Goal: Task Accomplishment & Management: Use online tool/utility

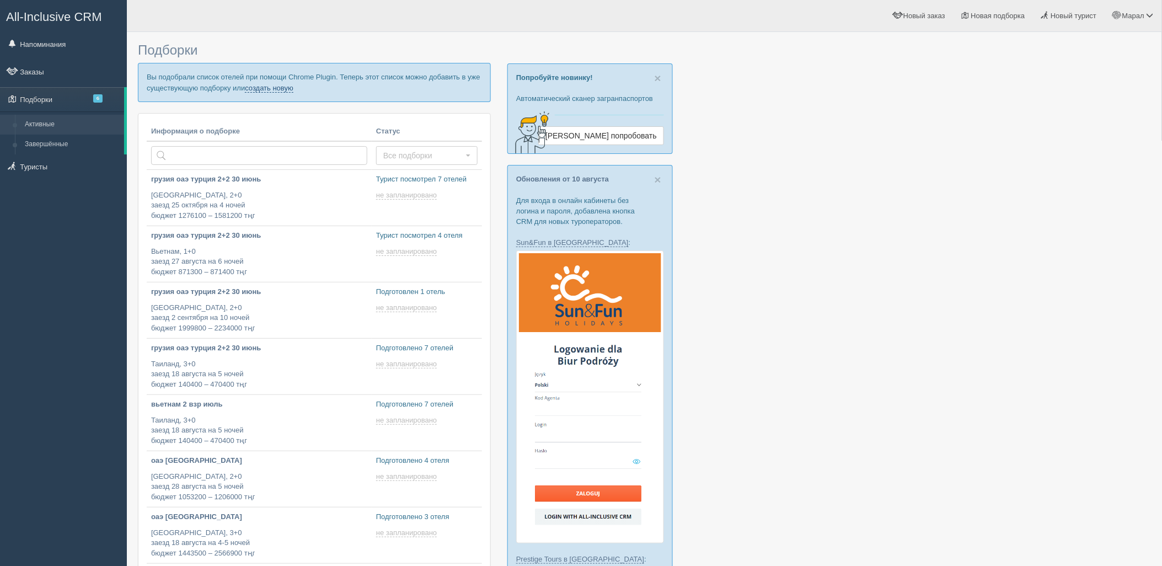
click at [276, 90] on link "создать новую" at bounding box center [269, 88] width 49 height 9
type input "2025-08-15 18:15"
type input "2025-08-15 17:05"
type input "2025-08-15 15:55"
type input "2025-08-15 11:40"
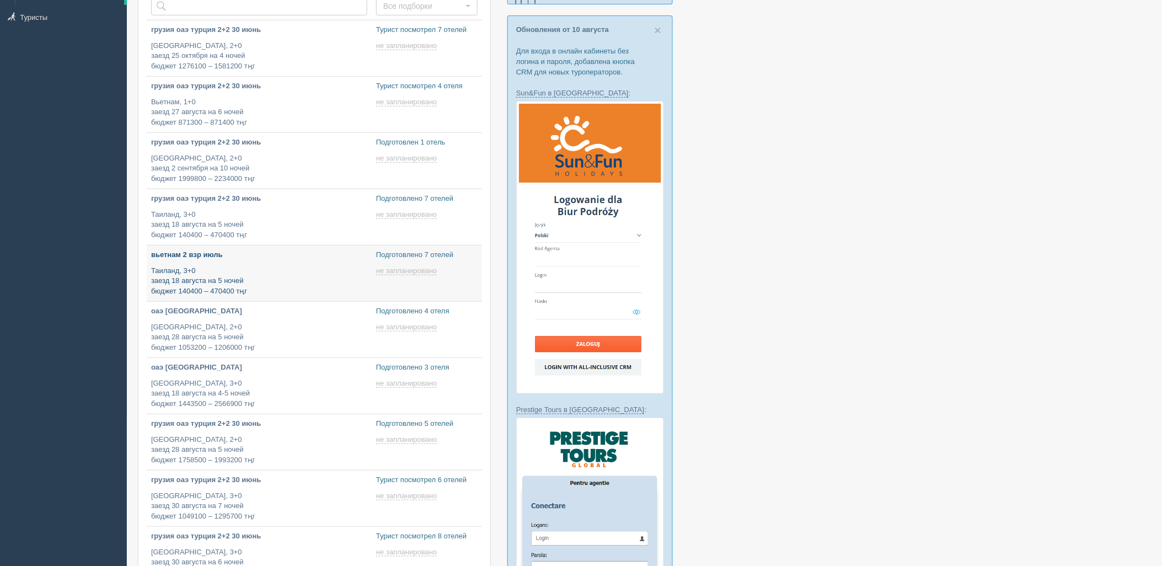
scroll to position [245, 0]
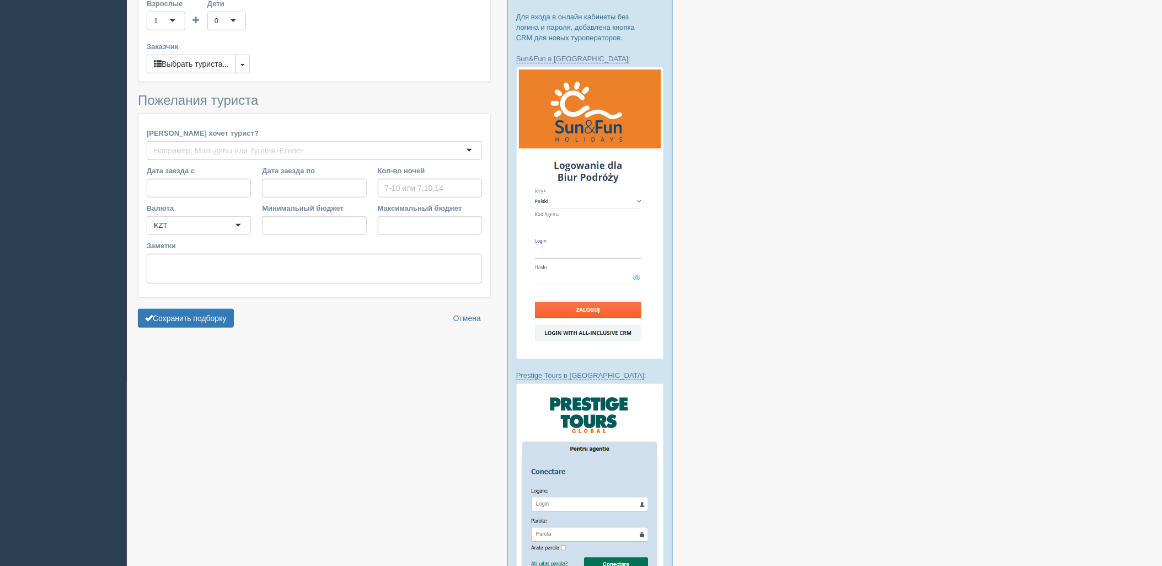
type input "6-7"
type input "1406600"
type input "2078100"
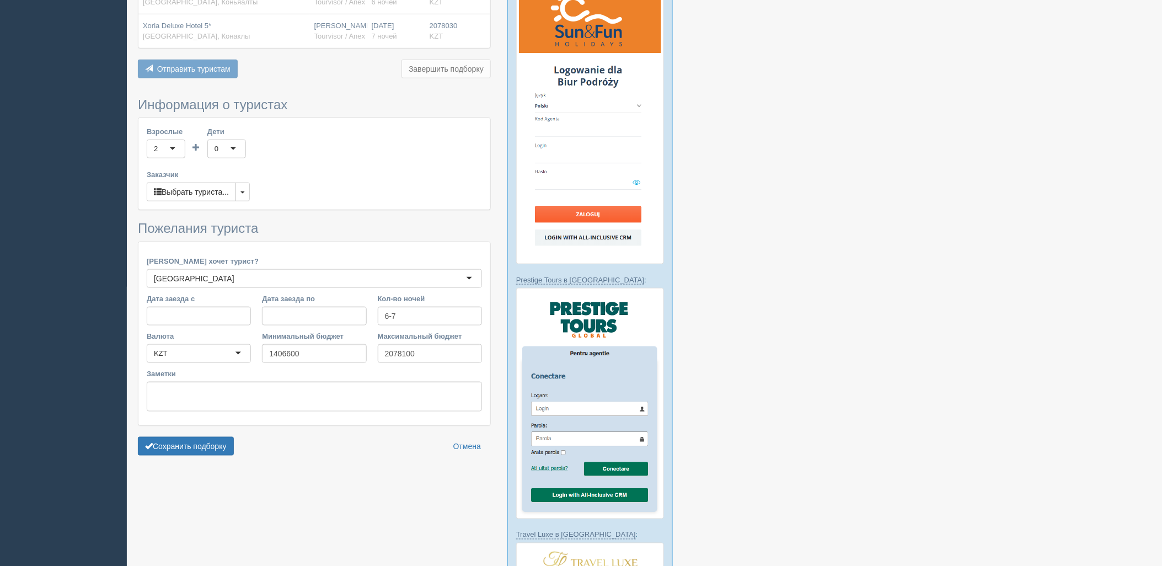
scroll to position [429, 0]
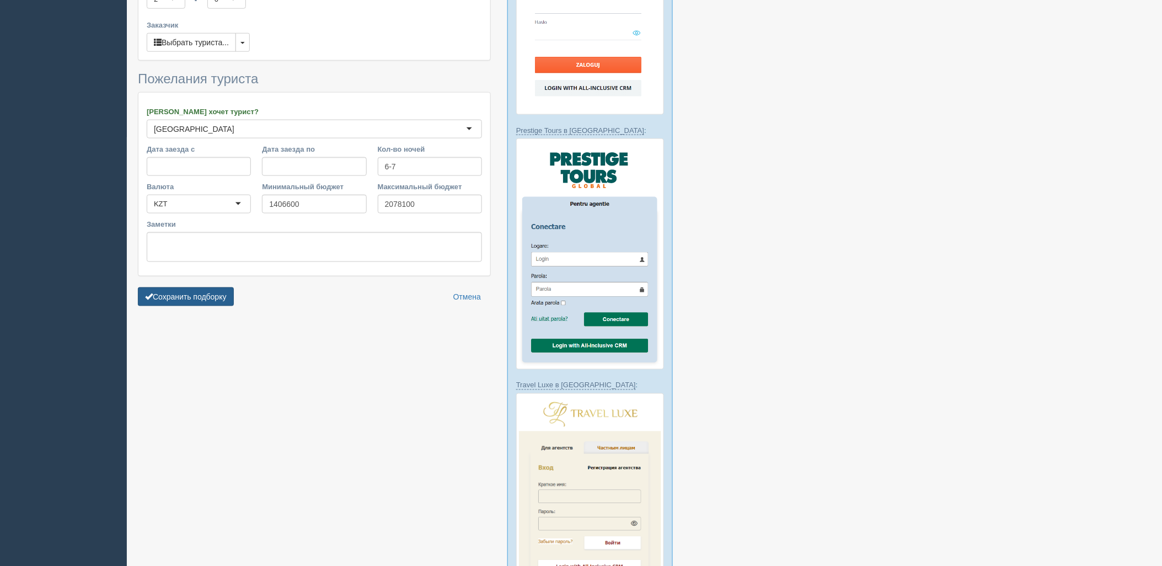
click at [207, 291] on button "Сохранить подборку" at bounding box center [186, 296] width 96 height 19
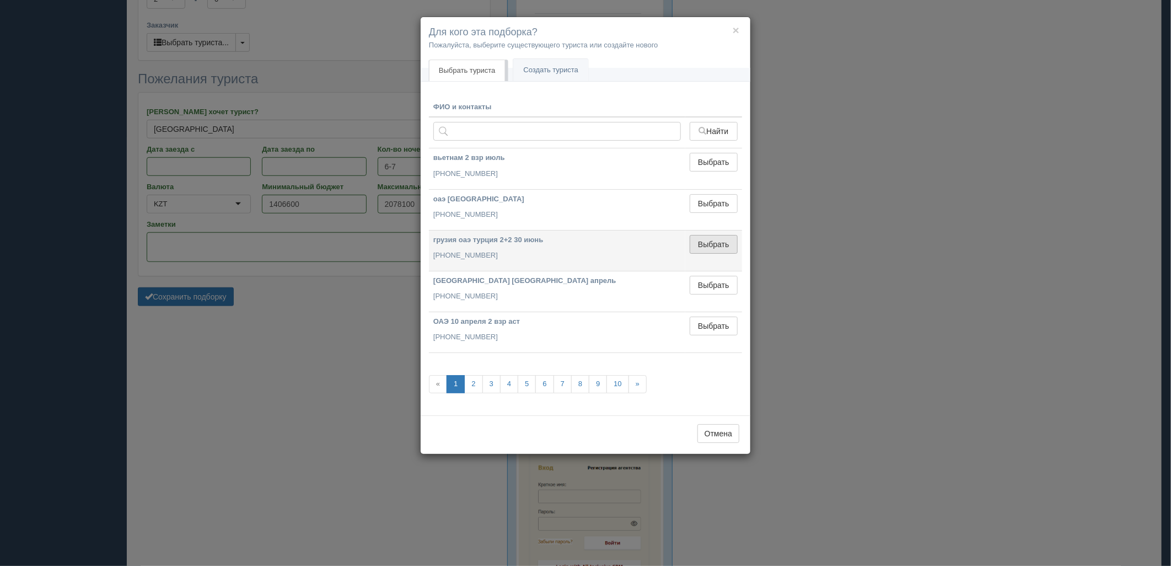
drag, startPoint x: 725, startPoint y: 247, endPoint x: 696, endPoint y: 249, distance: 29.3
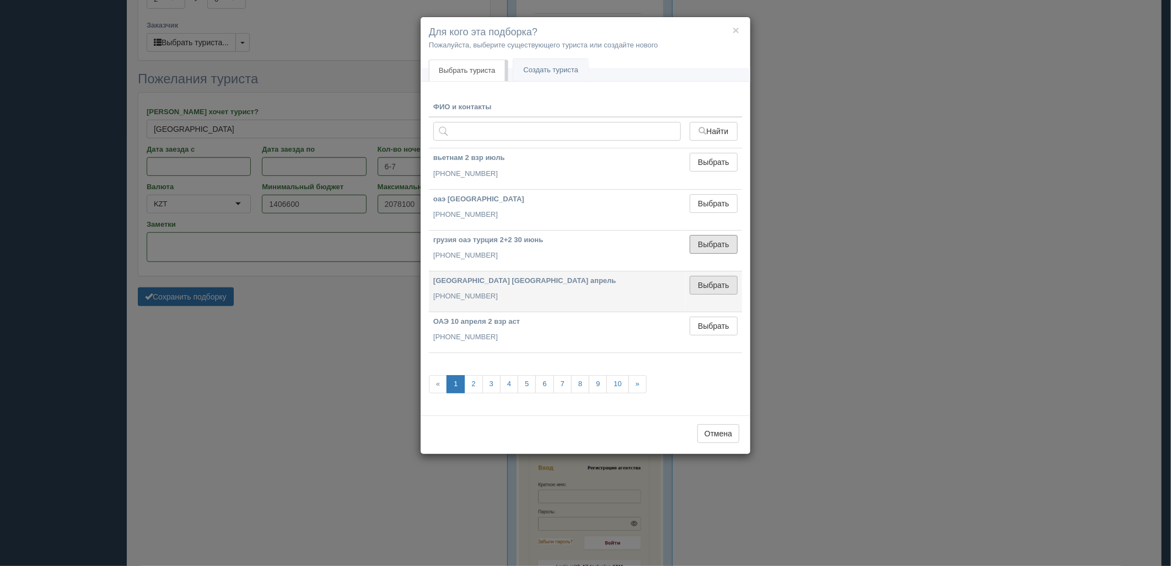
click at [725, 247] on button "Выбрать" at bounding box center [714, 244] width 48 height 19
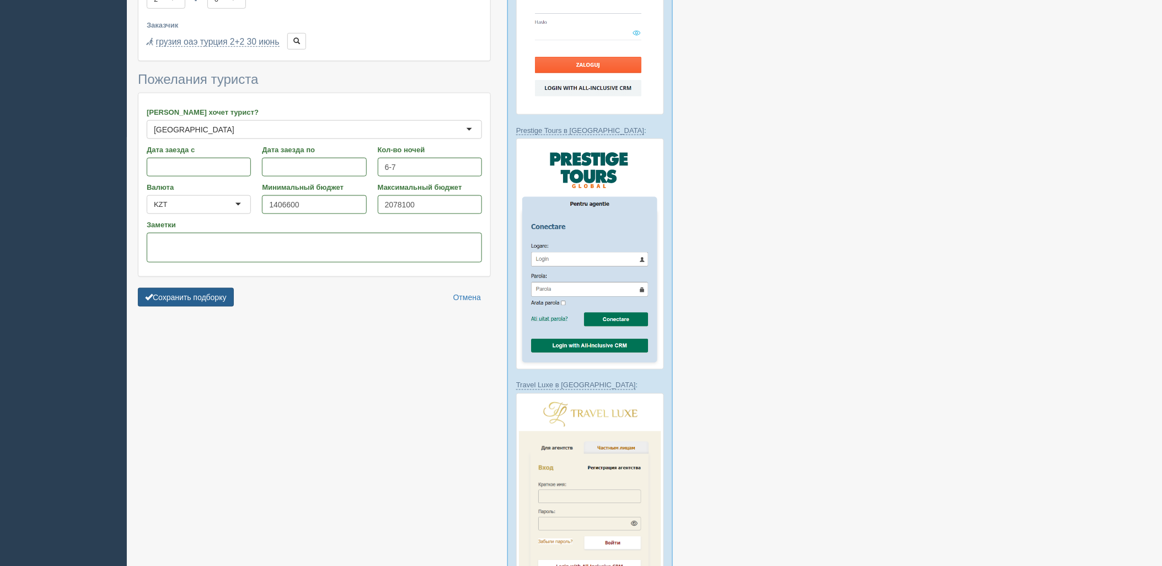
click at [191, 288] on button "Сохранить подборку" at bounding box center [186, 297] width 96 height 19
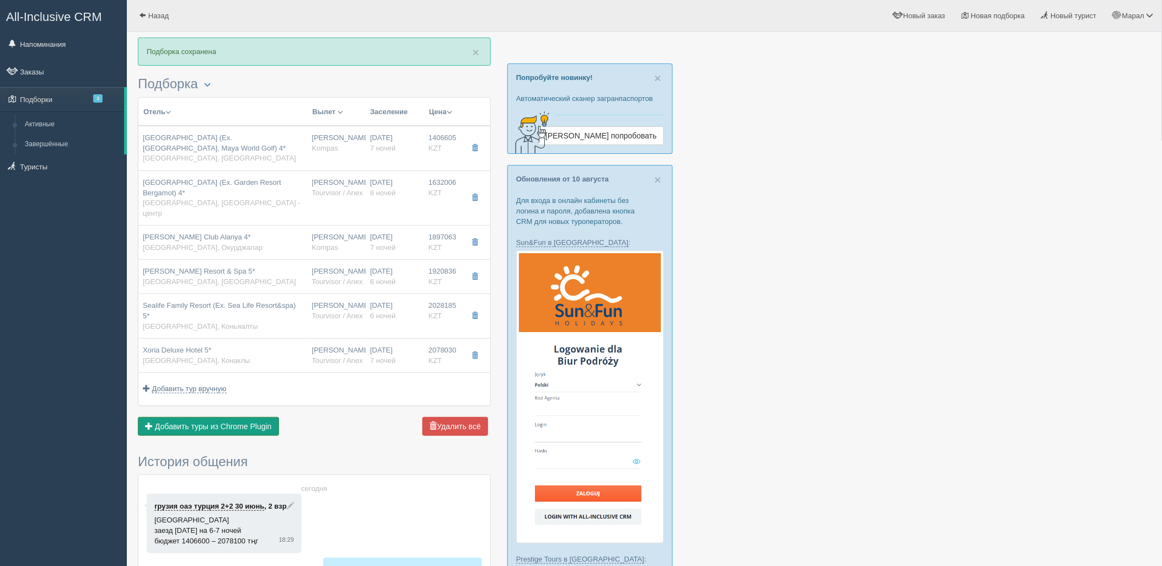
click at [224, 422] on span "Добавить туры из Chrome Plugin" at bounding box center [213, 426] width 117 height 9
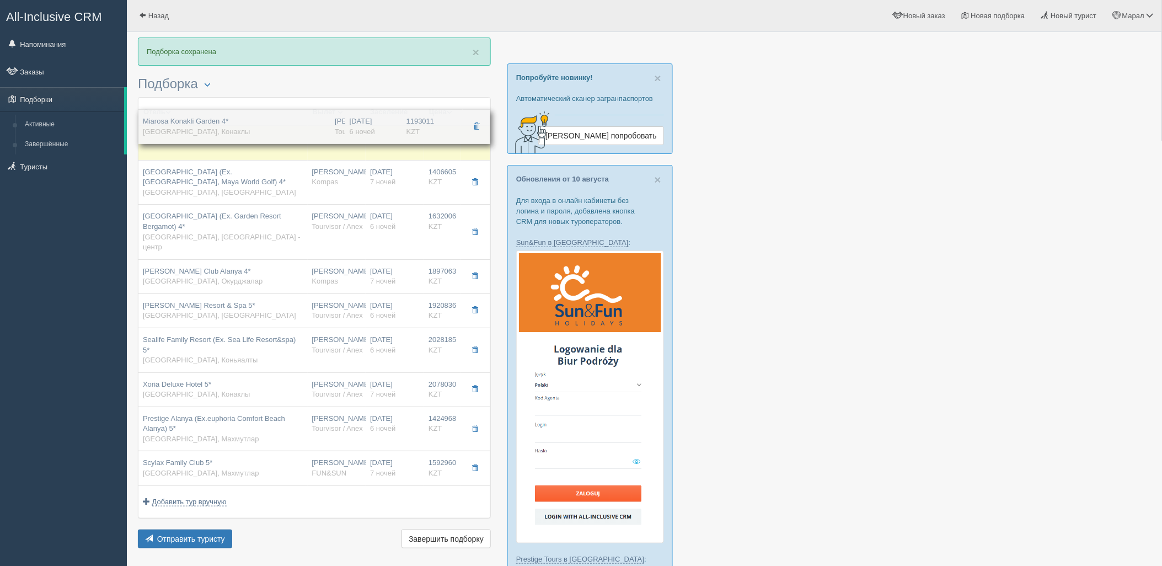
drag, startPoint x: 249, startPoint y: 372, endPoint x: 314, endPoint y: 129, distance: 251.8
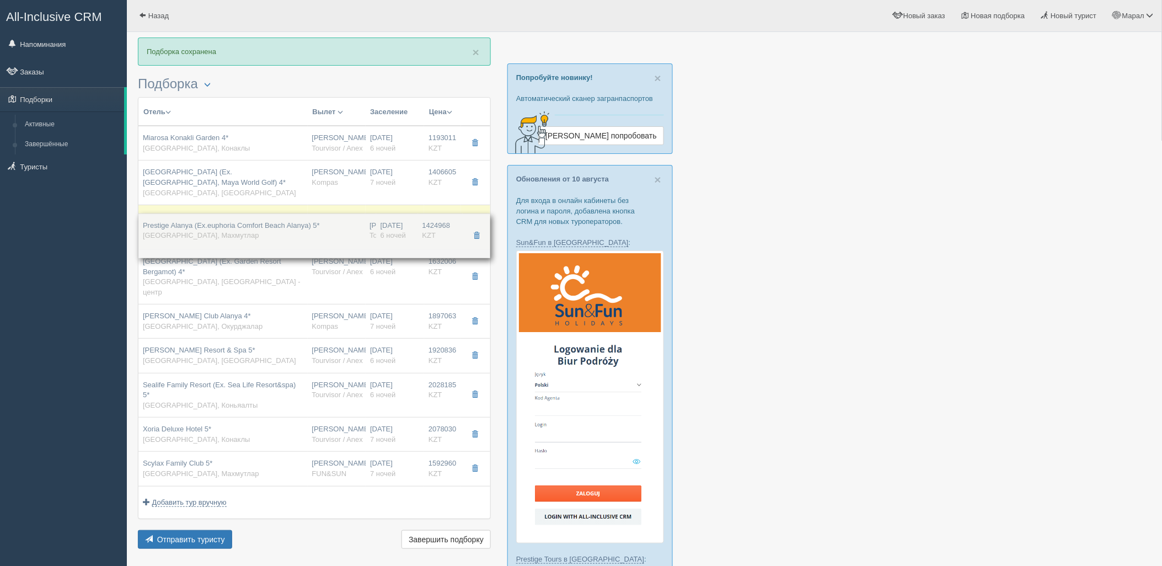
drag, startPoint x: 300, startPoint y: 399, endPoint x: 328, endPoint y: 223, distance: 178.1
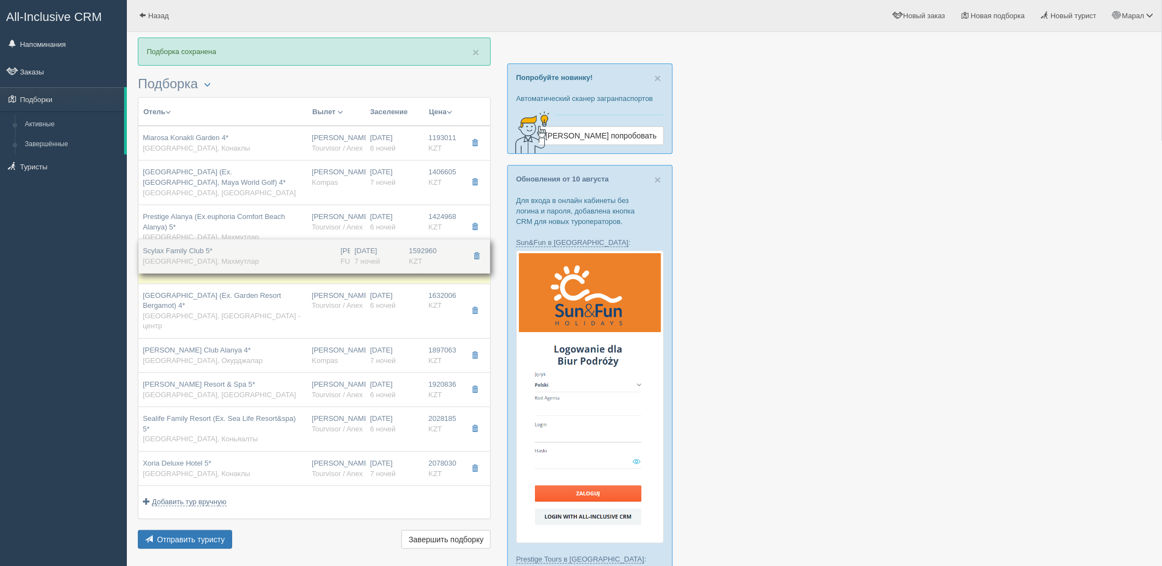
drag, startPoint x: 319, startPoint y: 451, endPoint x: 349, endPoint y: 258, distance: 194.8
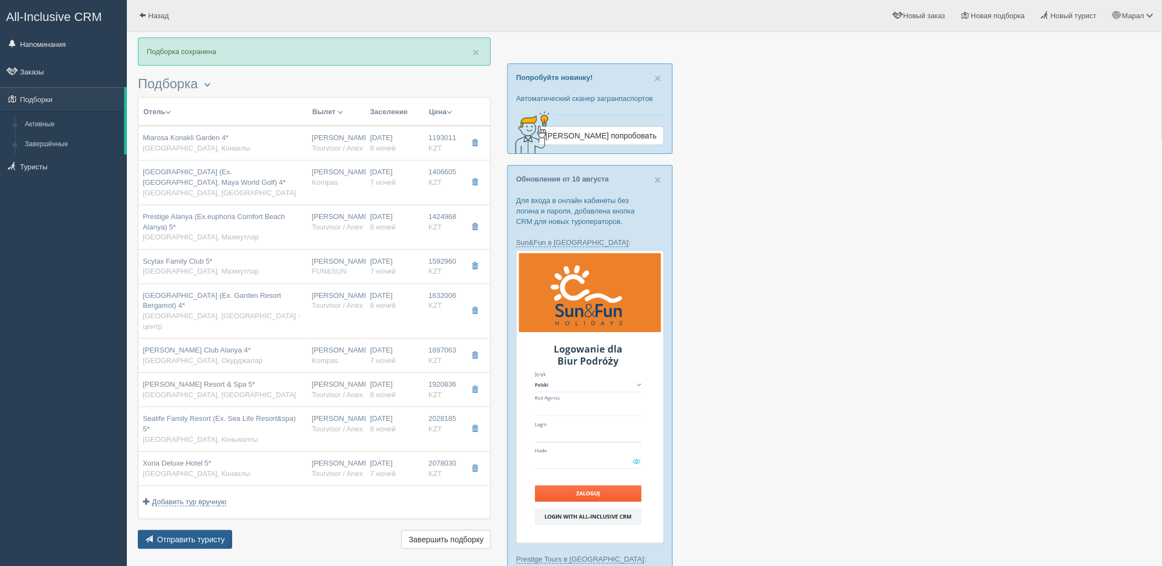
click at [177, 535] on span "Отправить туристу" at bounding box center [191, 539] width 68 height 9
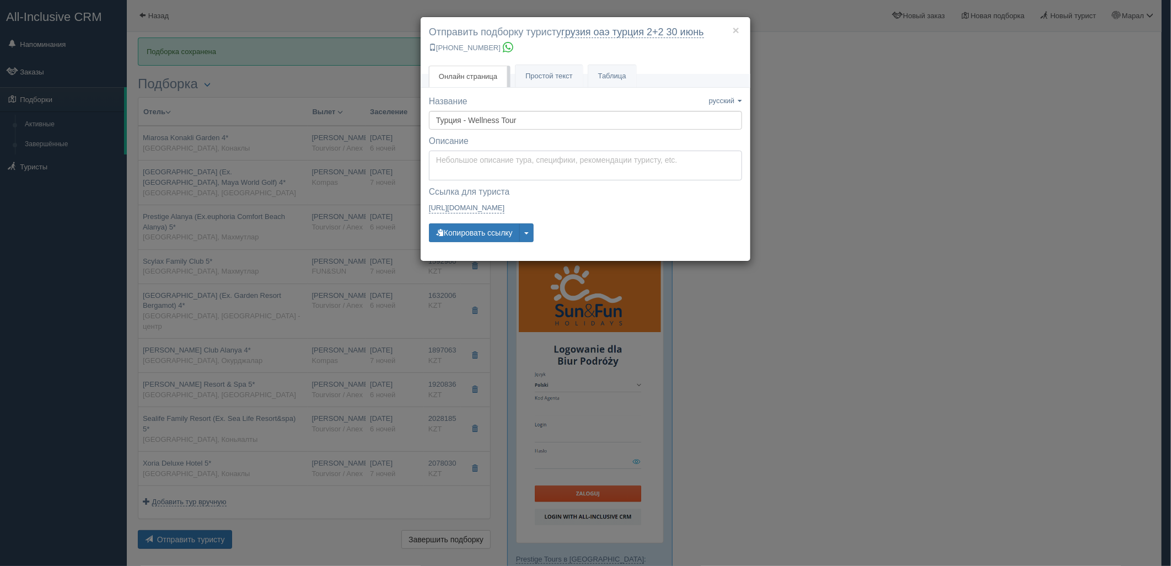
type textarea "Здравствуйте! Ниже представлены варианты туров для Вас. Для просмотра описания …"
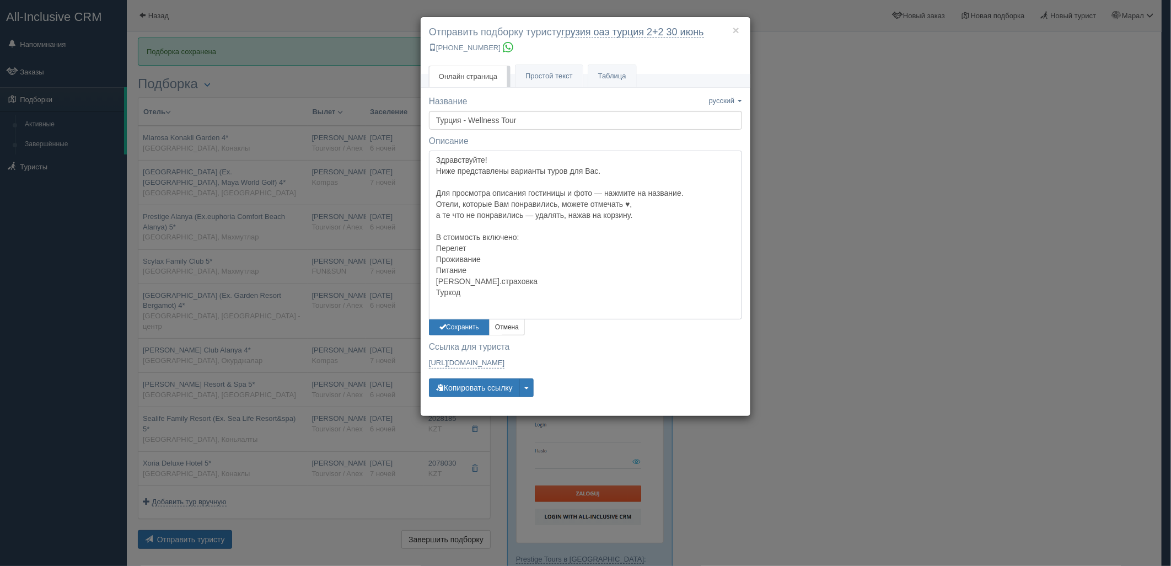
click at [503, 168] on textarea "Здравствуйте! Ниже представлены варианты туров для Вас. Для просмотра описания …" at bounding box center [585, 235] width 313 height 169
click at [464, 325] on button "Сохранить" at bounding box center [459, 327] width 61 height 16
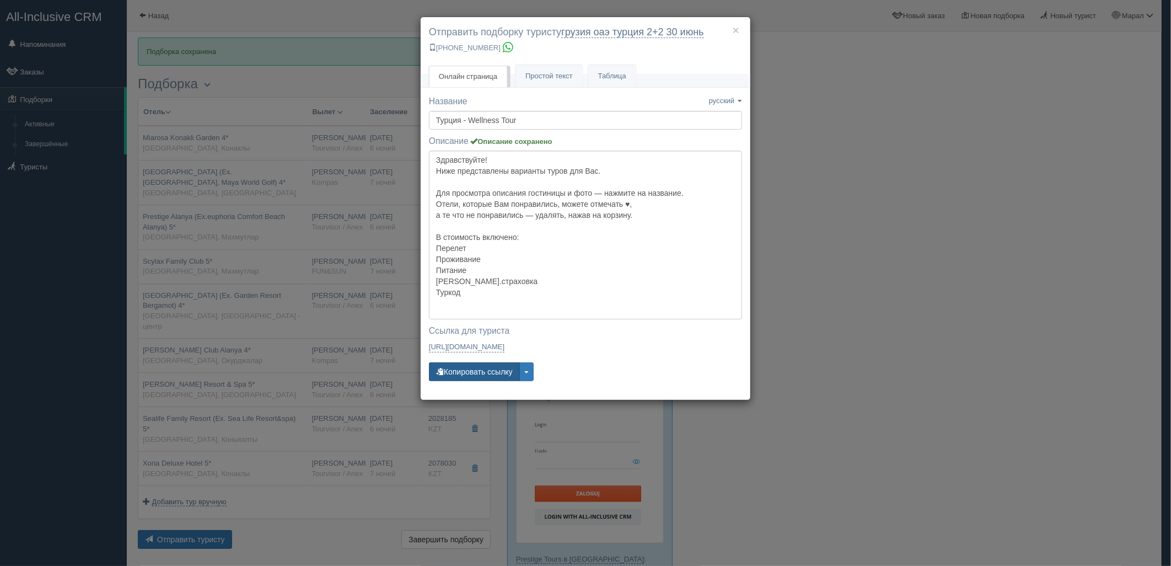
click at [469, 372] on button "Копировать ссылку" at bounding box center [474, 371] width 91 height 19
click at [469, 367] on button "Копировать ссылку" at bounding box center [474, 371] width 91 height 19
drag, startPoint x: 892, startPoint y: 99, endPoint x: 256, endPoint y: 8, distance: 641.9
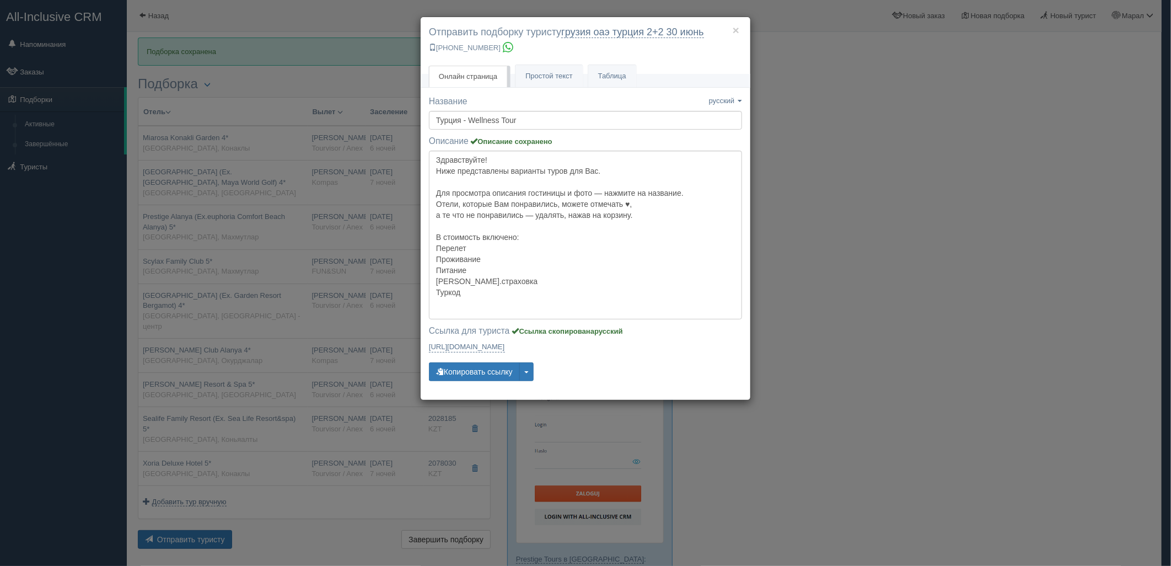
click at [891, 100] on div "× Отправить подборку туристу грузия оаэ турция 2+2 30 июнь +7 701 880 5580 Онла…" at bounding box center [585, 283] width 1171 height 566
